Goal: Navigation & Orientation: Find specific page/section

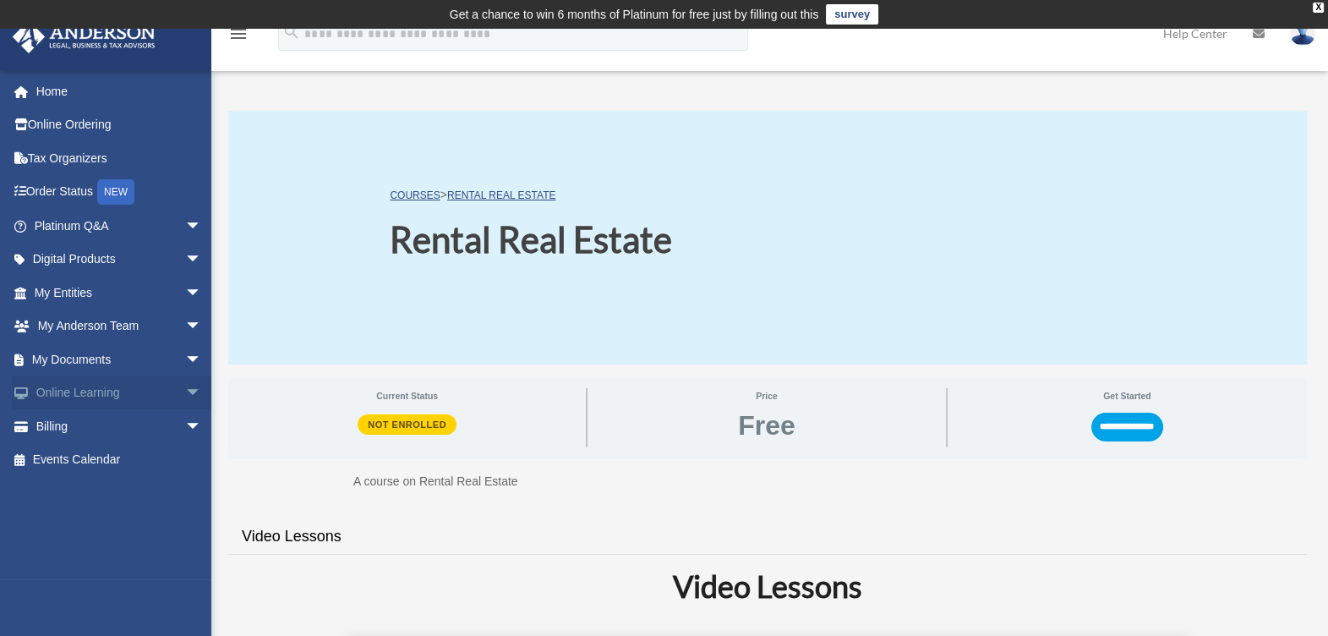
click at [77, 397] on link "Online Learning arrow_drop_down" at bounding box center [120, 393] width 216 height 34
click at [185, 393] on span "arrow_drop_down" at bounding box center [202, 393] width 34 height 35
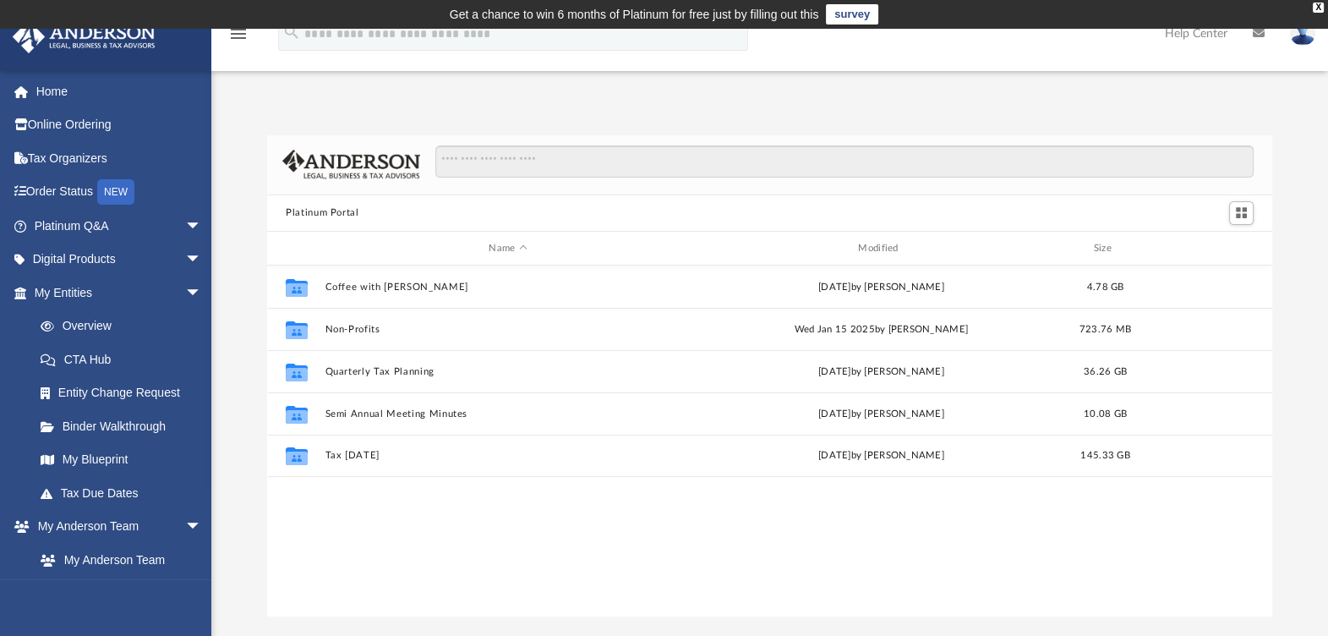
scroll to position [368, 988]
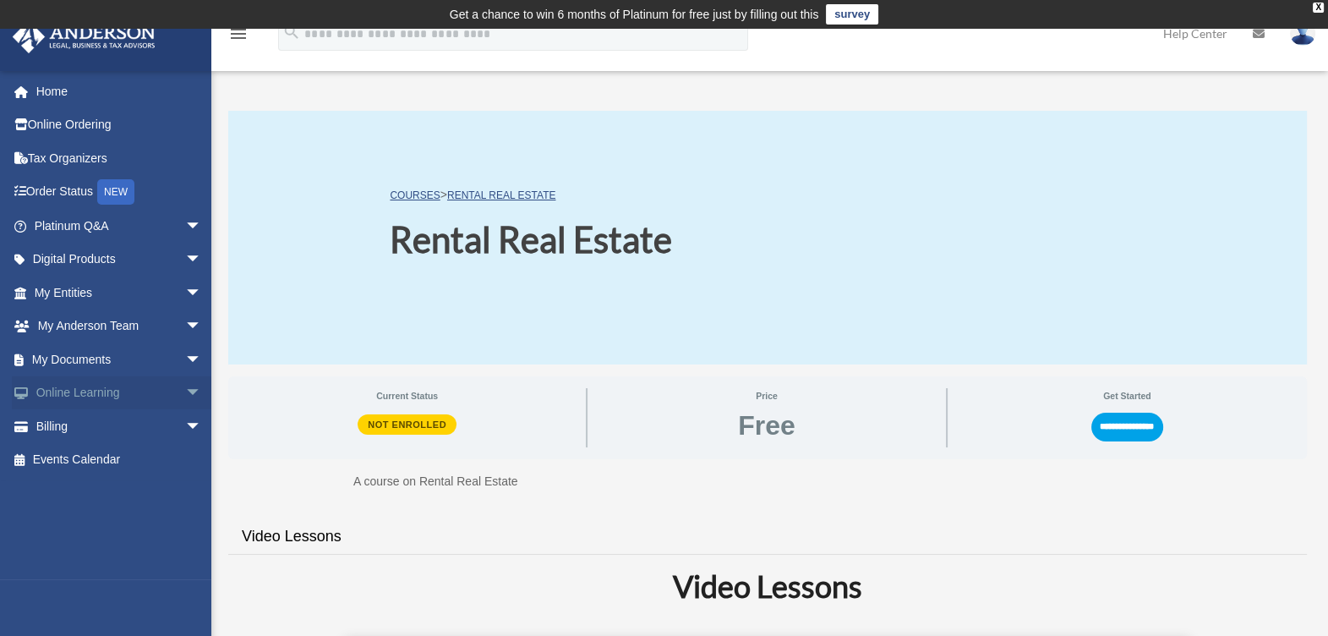
click at [185, 392] on span "arrow_drop_down" at bounding box center [202, 393] width 34 height 35
click at [86, 464] on link "Video Training" at bounding box center [126, 460] width 204 height 34
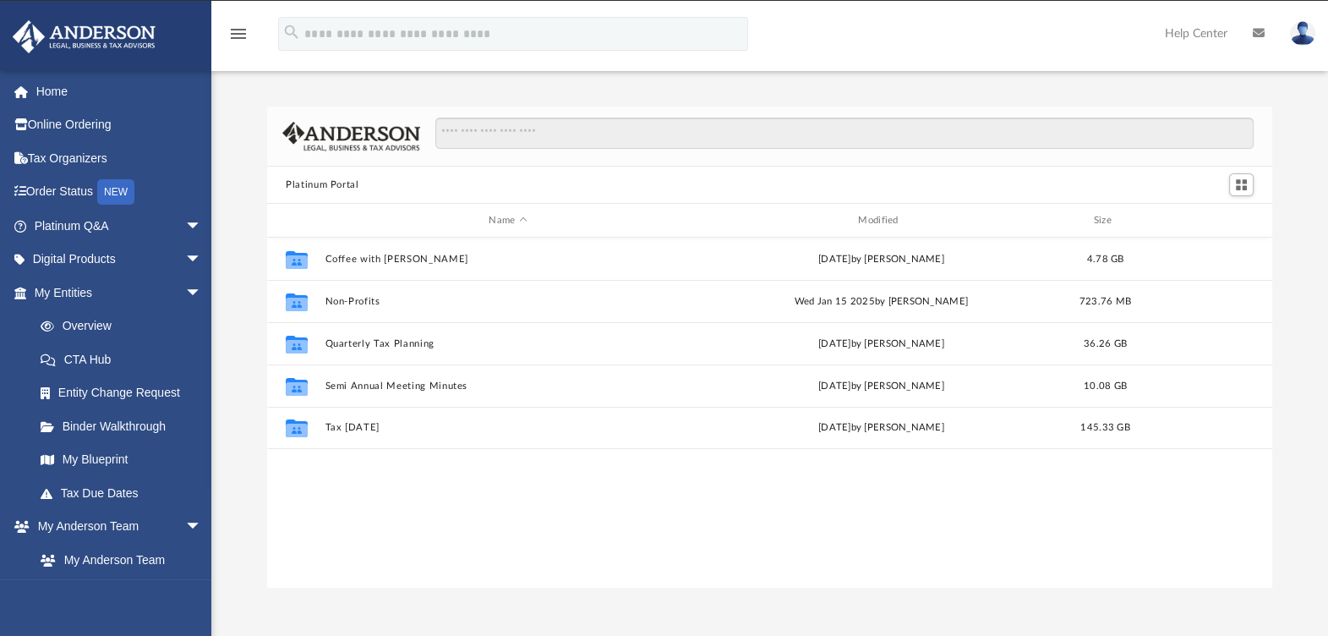
scroll to position [368, 988]
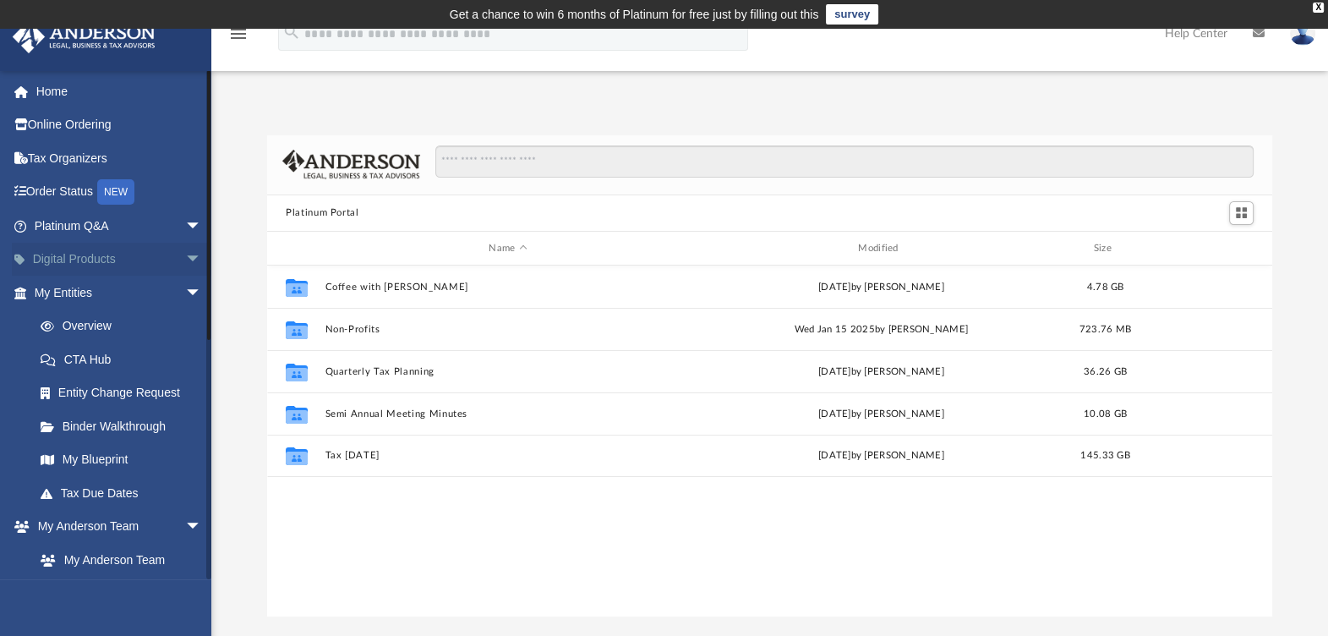
click at [185, 253] on span "arrow_drop_down" at bounding box center [202, 260] width 34 height 35
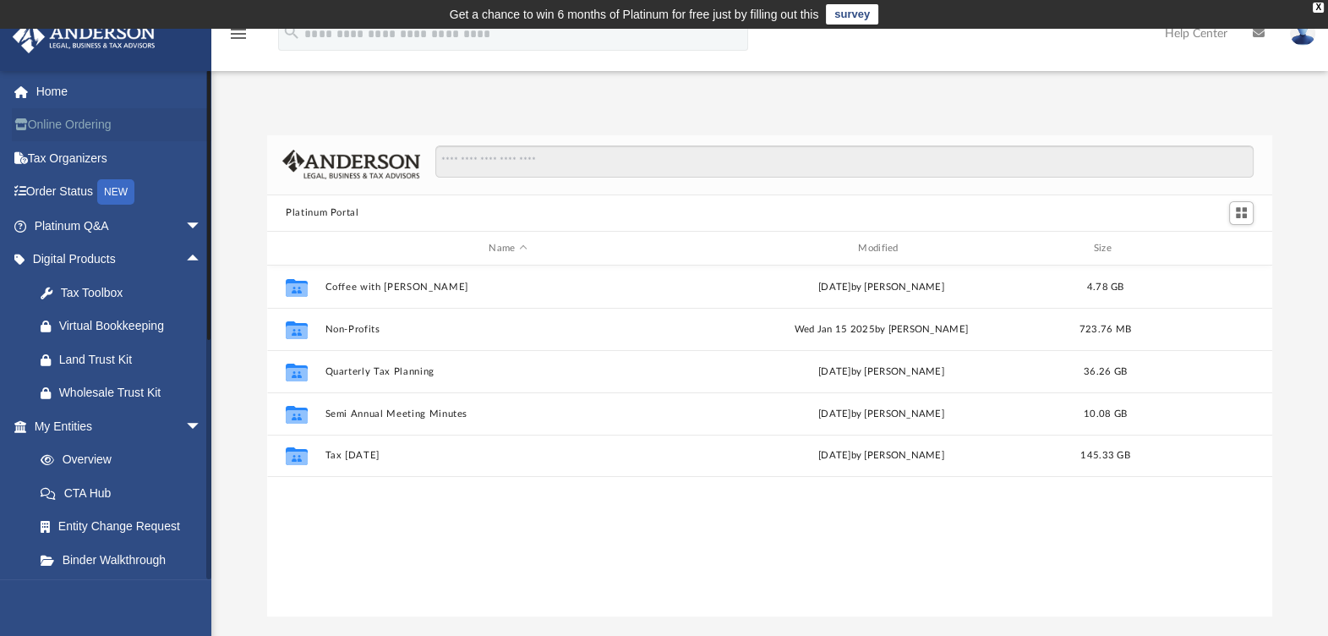
click at [63, 127] on link "Online Ordering" at bounding box center [120, 125] width 216 height 34
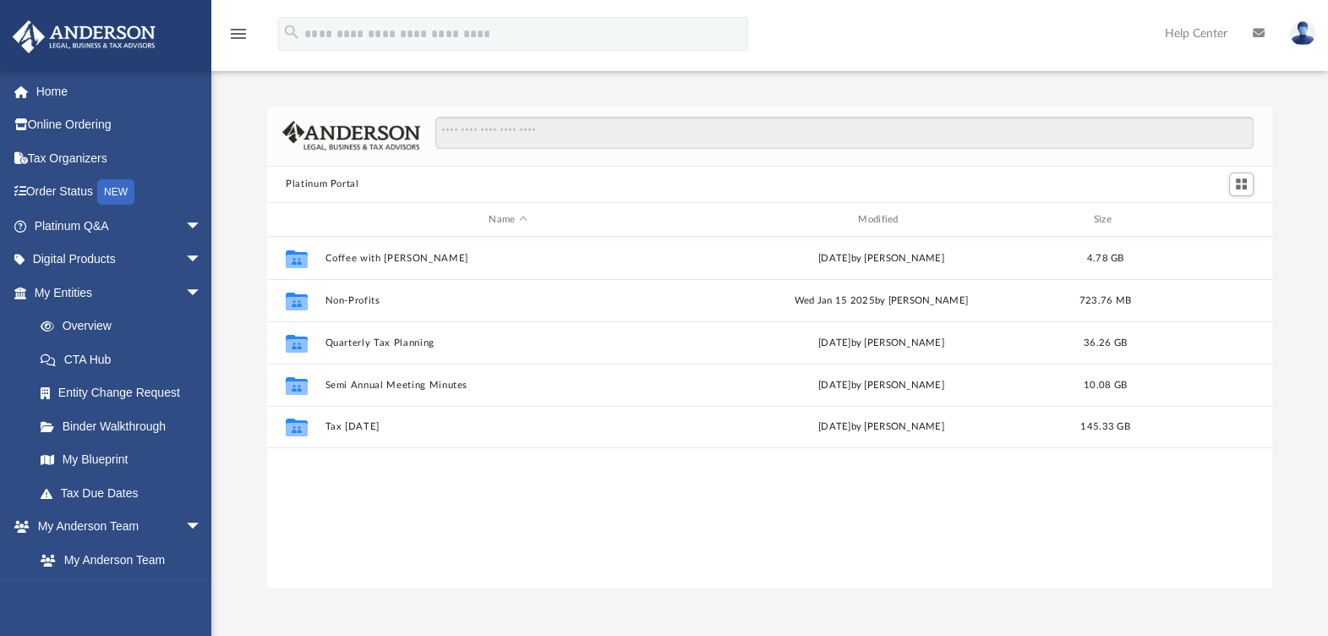
scroll to position [368, 988]
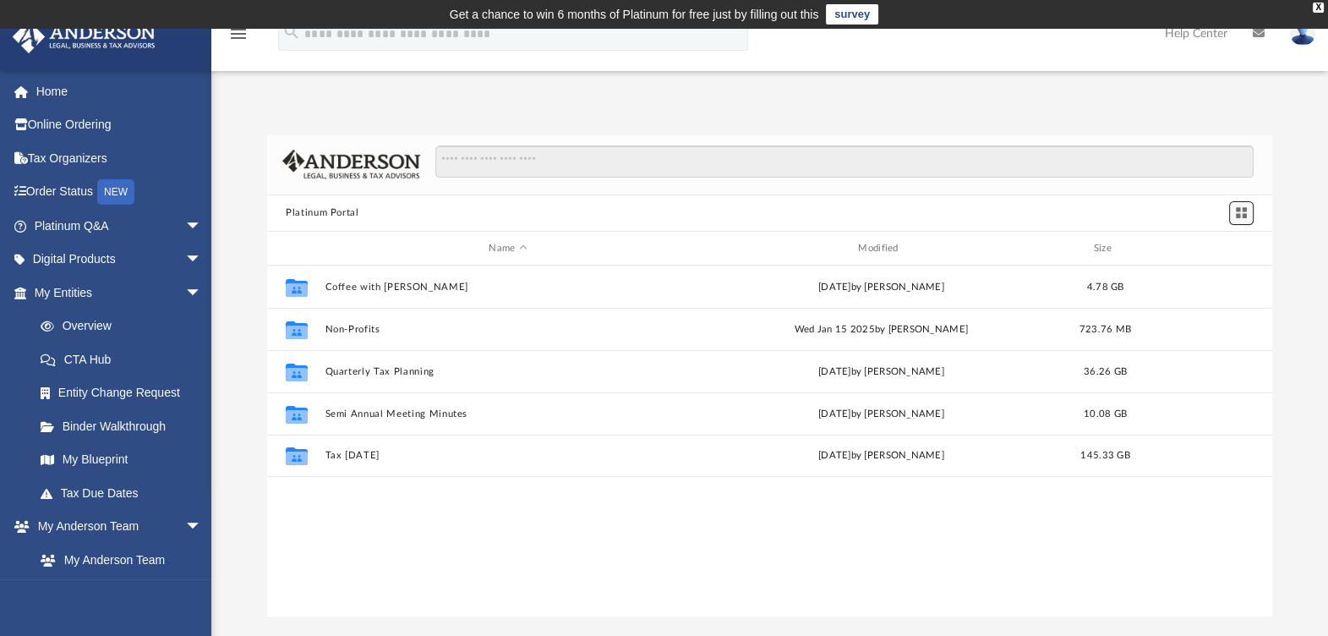
click at [1234, 211] on span "Switch to Grid View" at bounding box center [1241, 212] width 14 height 14
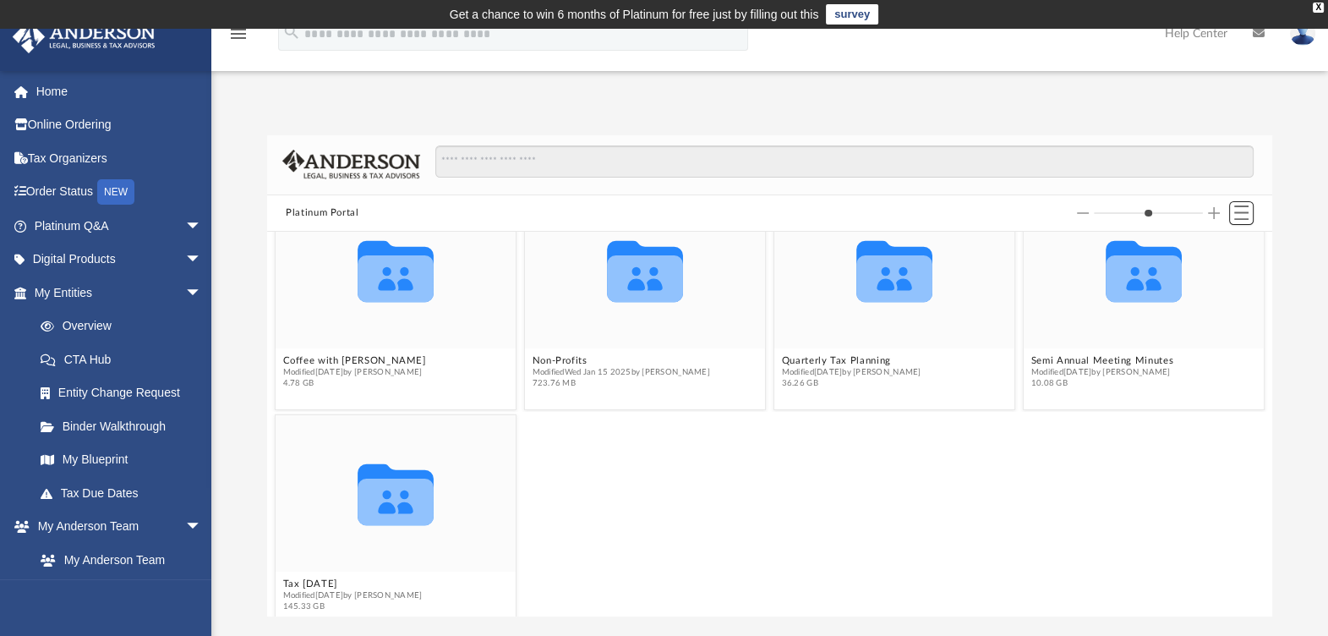
scroll to position [69, 0]
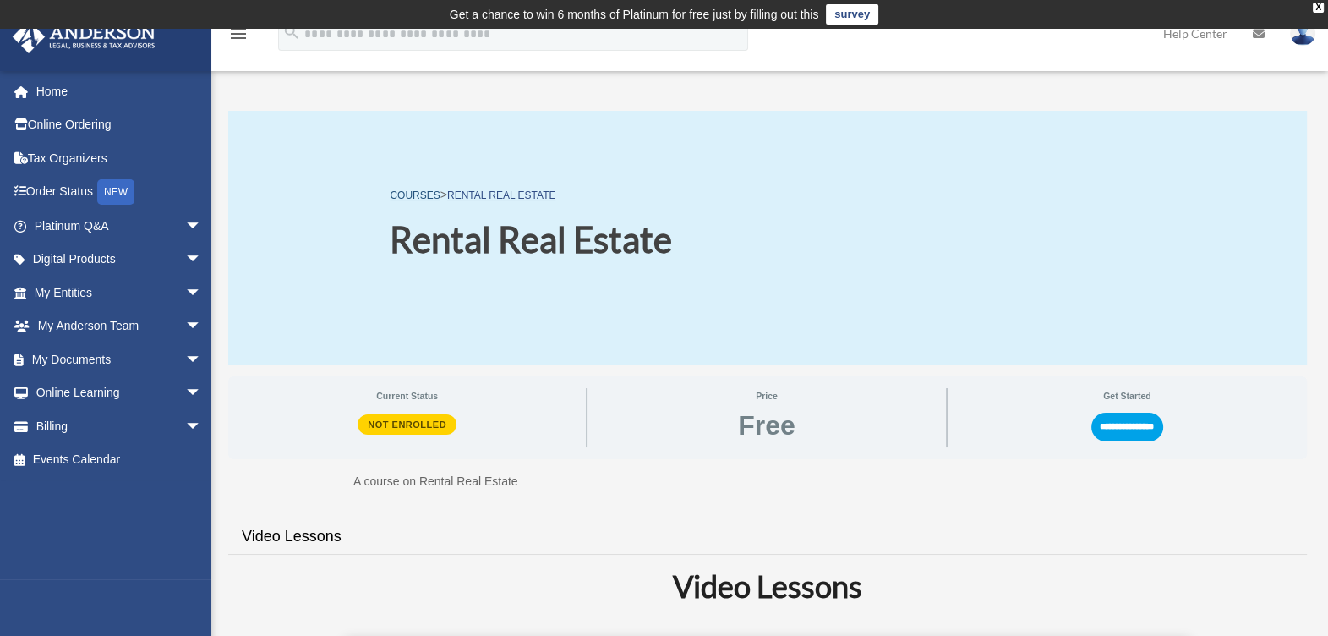
click at [402, 190] on link "COURSES" at bounding box center [415, 195] width 50 height 12
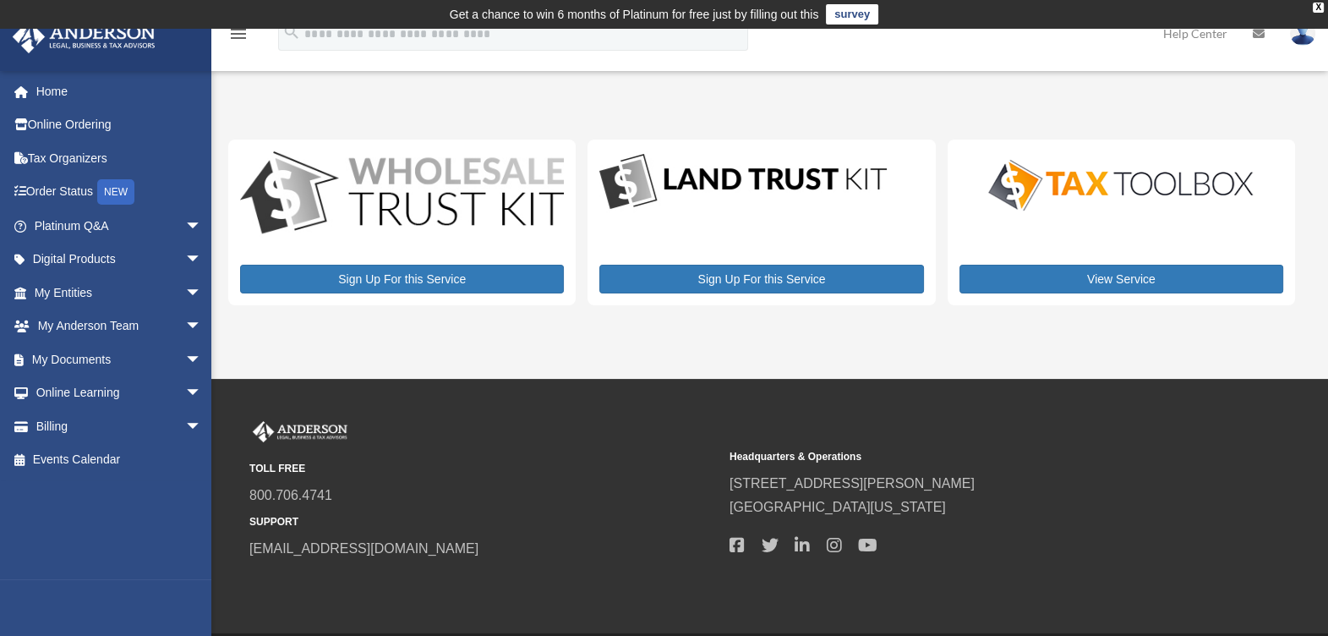
click at [238, 33] on icon "menu" at bounding box center [238, 34] width 20 height 20
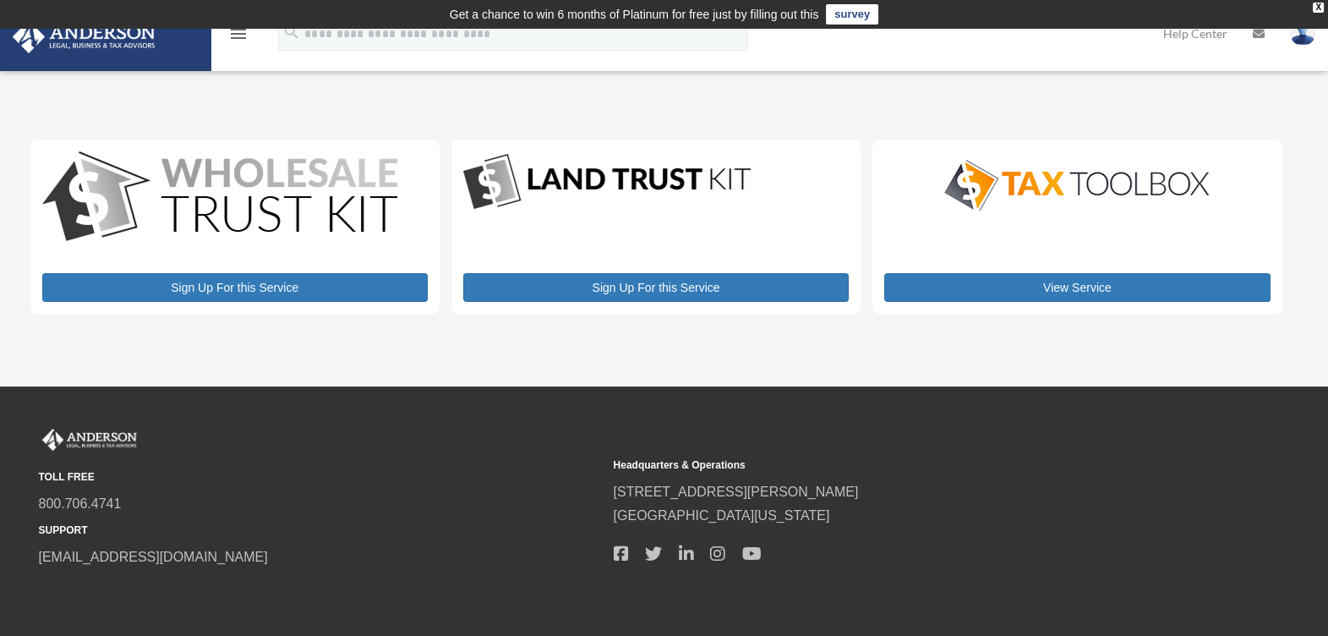
click at [238, 33] on icon "menu" at bounding box center [238, 34] width 20 height 20
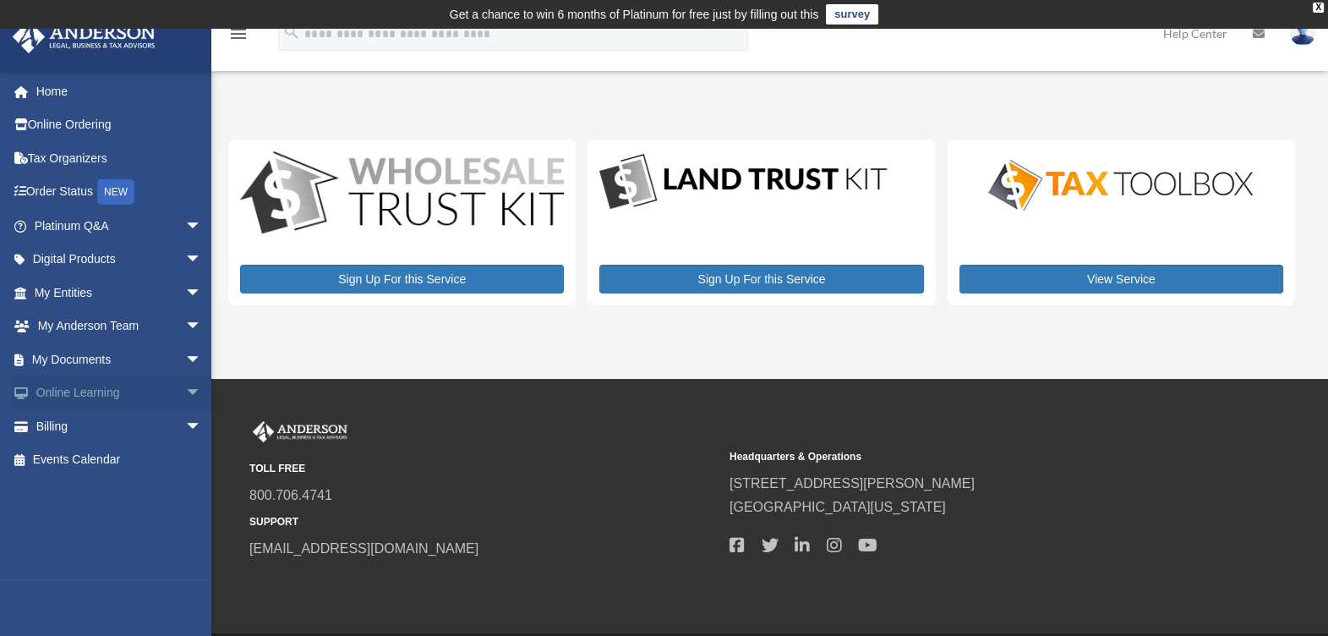
click at [94, 389] on link "Online Learning arrow_drop_down" at bounding box center [120, 393] width 216 height 34
click at [185, 389] on span "arrow_drop_down" at bounding box center [202, 393] width 34 height 35
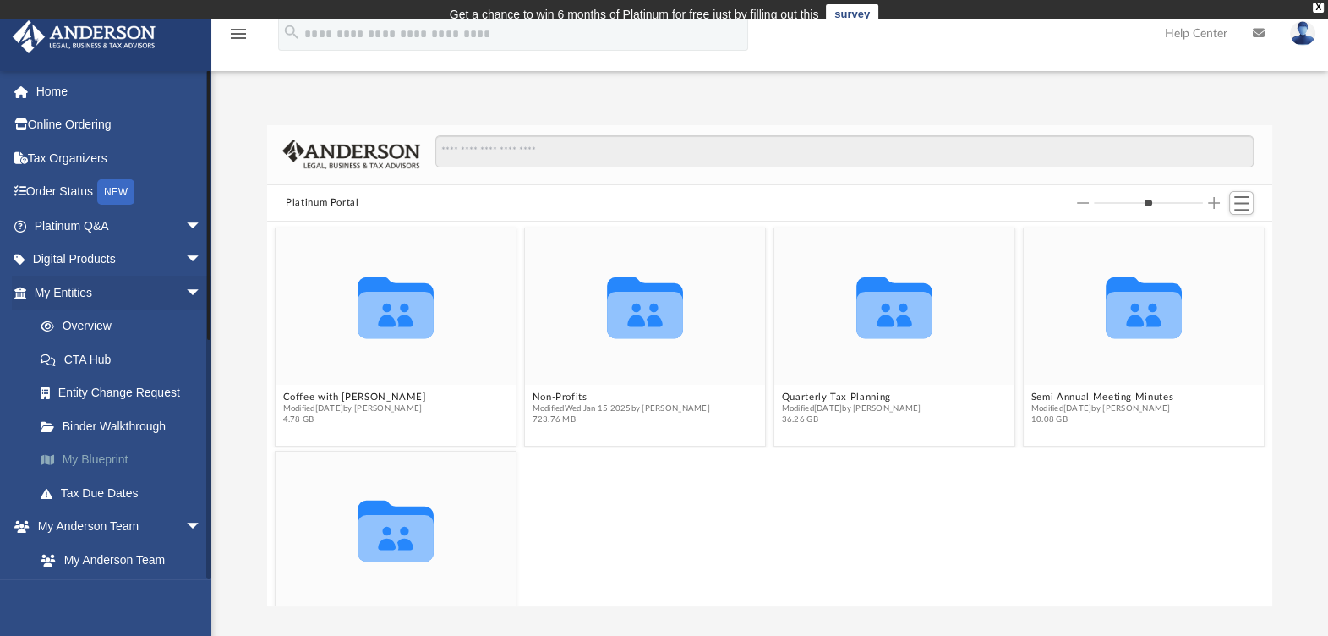
scroll to position [368, 988]
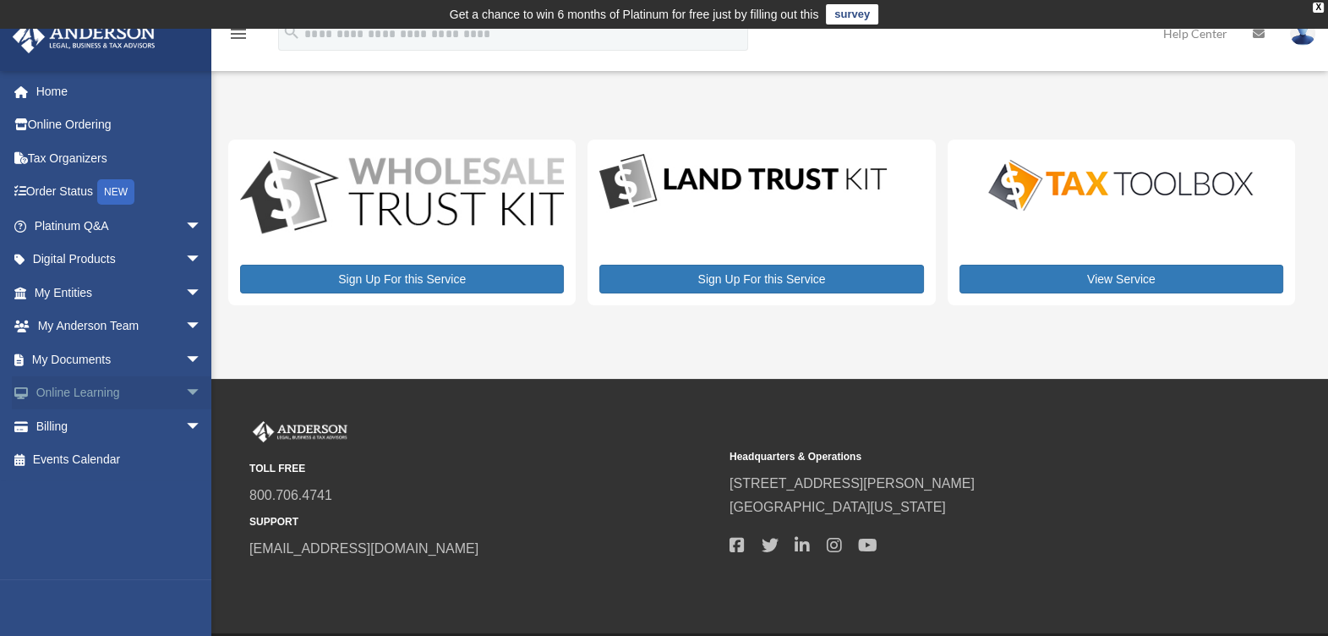
click at [135, 390] on link "Online Learning arrow_drop_down" at bounding box center [120, 393] width 216 height 34
click at [185, 397] on span "arrow_drop_down" at bounding box center [202, 393] width 34 height 35
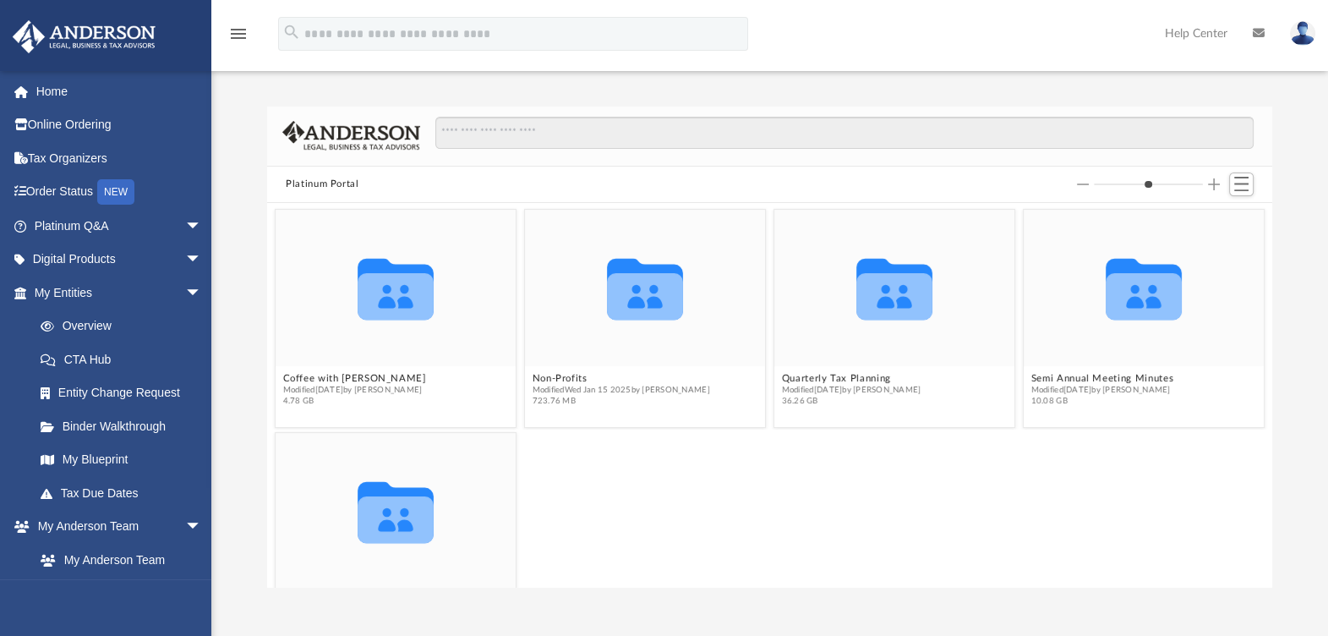
scroll to position [17, 17]
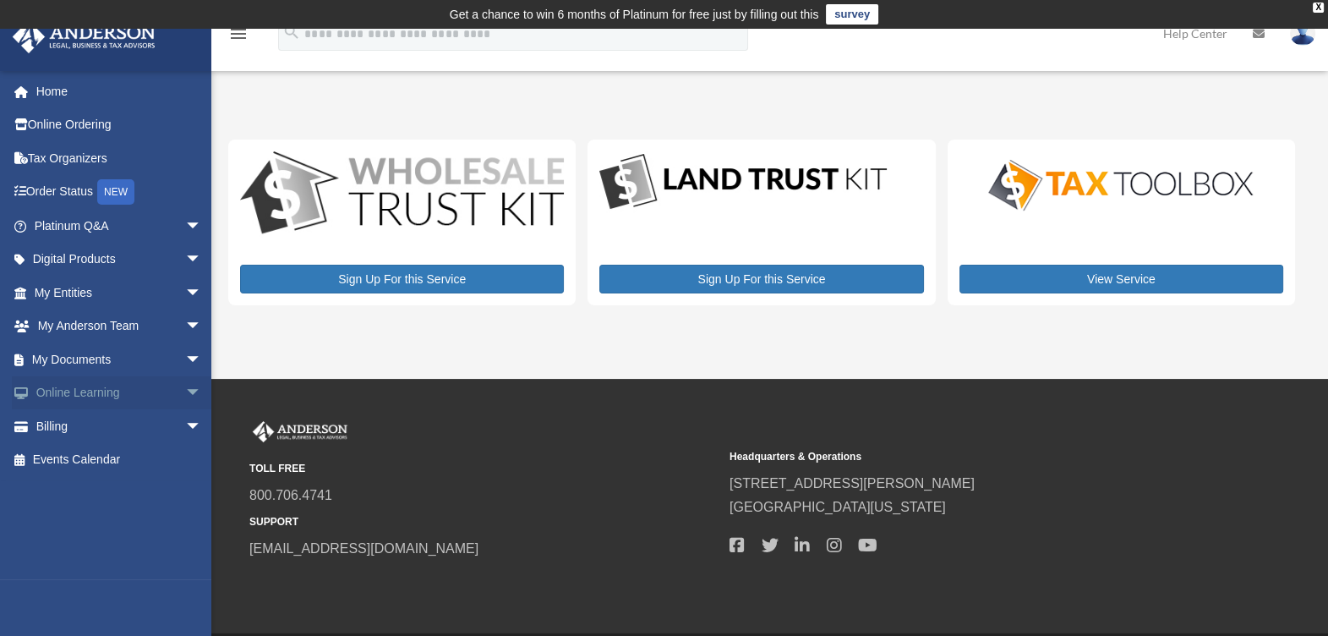
click at [185, 386] on span "arrow_drop_down" at bounding box center [202, 393] width 34 height 35
click at [90, 424] on link "Courses" at bounding box center [126, 426] width 204 height 34
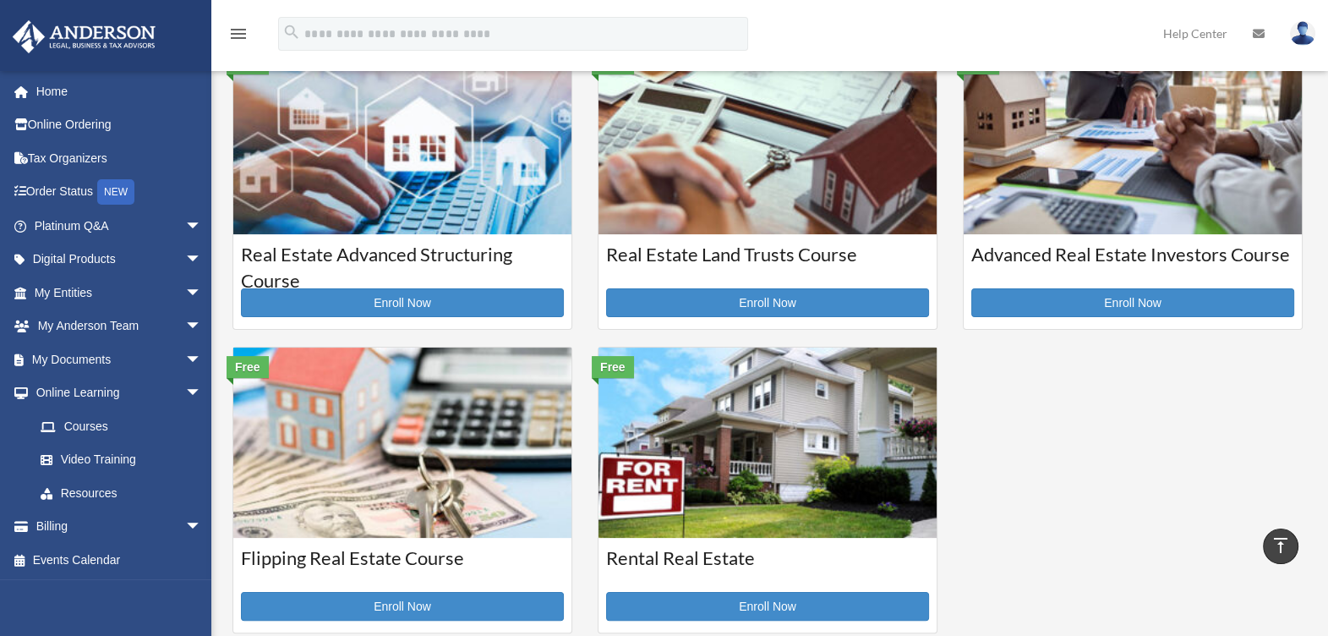
scroll to position [422, 0]
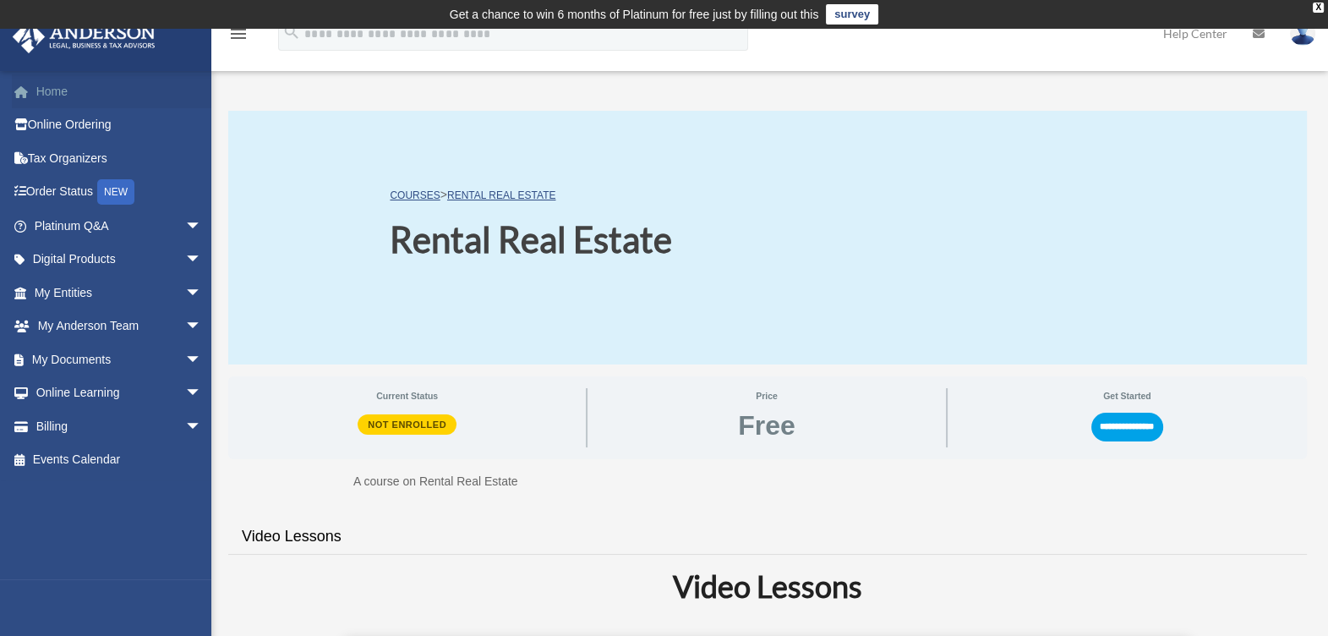
click at [53, 89] on link "Home" at bounding box center [120, 91] width 216 height 34
